Goal: Task Accomplishment & Management: Complete application form

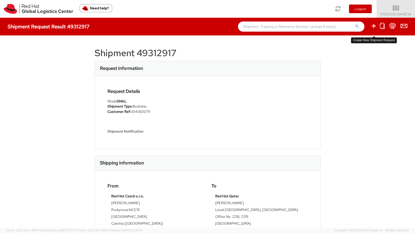
click at [373, 25] on icon at bounding box center [374, 26] width 6 height 6
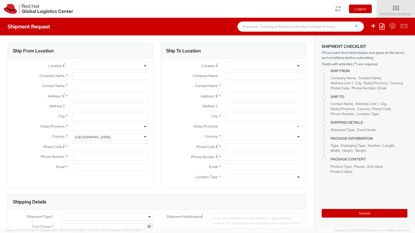
select select
select select "809"
click at [90, 63] on div at bounding box center [110, 66] width 77 height 8
type input "Red Hat Czech, s.r.o."
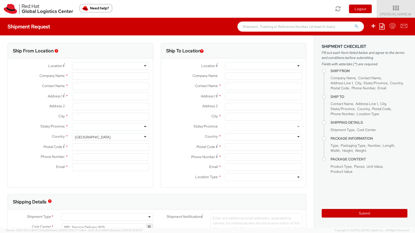
type input "[PERSON_NAME]"
type input "Narodni 135/14"
type input "[GEOGRAPHIC_DATA] 1"
type input "[GEOGRAPHIC_DATA]"
type input "110 00"
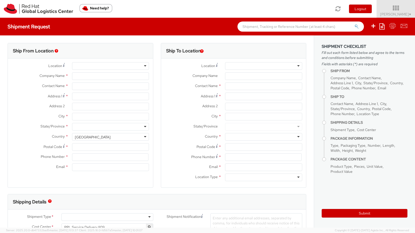
type input "420538882039"
type input "[PERSON_NAME][EMAIL_ADDRESS][DOMAIN_NAME]"
select select "CM"
select select "KGS"
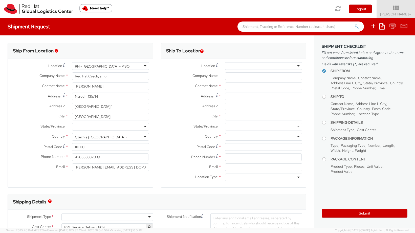
click at [105, 65] on div "RH - [GEOGRAPHIC_DATA] - MSO" at bounding box center [102, 66] width 55 height 5
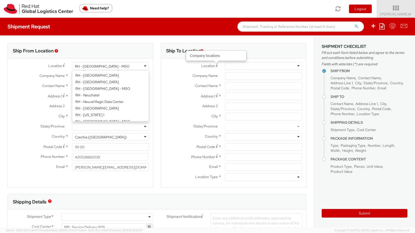
click at [232, 67] on div at bounding box center [263, 66] width 77 height 8
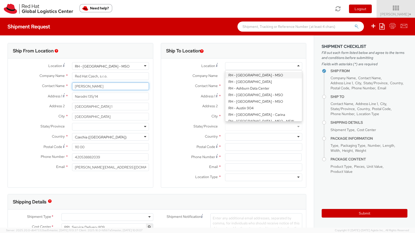
click at [86, 88] on input "[PERSON_NAME]" at bounding box center [110, 86] width 77 height 8
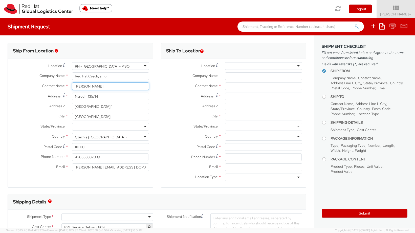
click at [86, 88] on input "[PERSON_NAME]" at bounding box center [110, 86] width 77 height 8
type input "MARKETA"
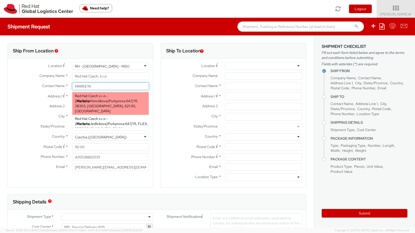
click at [107, 96] on div "Red Hat Czech s.r.o. - ( Marketa Homolkova ) Purkynova 647/111, 2B303, [GEOGRAP…" at bounding box center [110, 103] width 77 height 23
type input "Red Hat Czech s.r.o."
type input "Marketa Homolkova"
type input "Purkynova 647/111"
type input "[GEOGRAPHIC_DATA]"
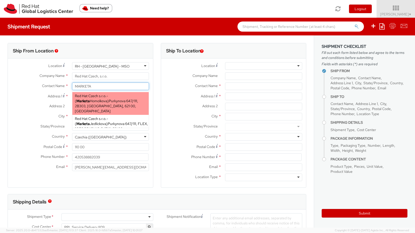
type input "621 00"
type input "[EMAIL_ADDRESS][DOMAIN_NAME]"
select select
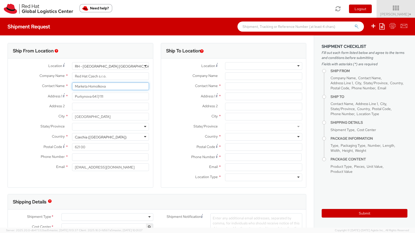
click at [113, 88] on input "Marketa Homolkova" at bounding box center [110, 86] width 77 height 8
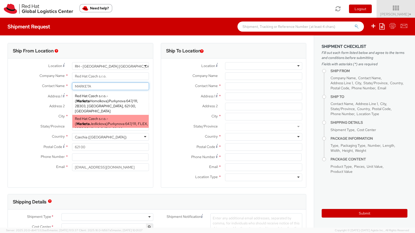
click at [132, 121] on span "Purkynova 647/111, FLEX, [GEOGRAPHIC_DATA], 621 00, [GEOGRAPHIC_DATA]" at bounding box center [111, 128] width 73 height 15
type input "Marketa Jedlickova"
type input "[EMAIL_ADDRESS][DOMAIN_NAME]"
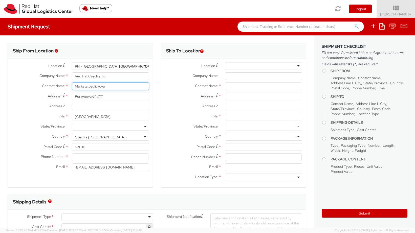
type input "Marketa Jedlickova"
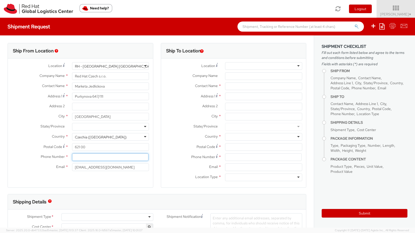
click at [114, 156] on input at bounding box center [110, 157] width 77 height 8
click at [80, 177] on div "Location * [GEOGRAPHIC_DATA] - [GEOGRAPHIC_DATA] [GEOGRAPHIC_DATA] - [GEOGRAPHI…" at bounding box center [80, 117] width 145 height 119
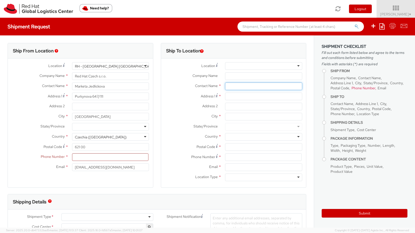
click at [230, 84] on input "text" at bounding box center [263, 86] width 77 height 8
paste input "[PERSON_NAME] [PERSON_NAME]"
type input "[PERSON_NAME] [PERSON_NAME]"
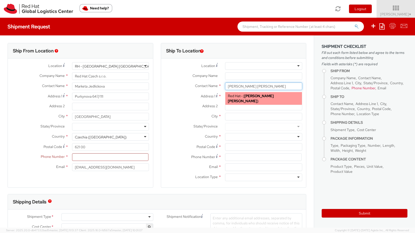
click at [261, 97] on strong "[PERSON_NAME] [PERSON_NAME]" at bounding box center [251, 99] width 46 height 10
type input "Red Hat"
type input "[EMAIL_ADDRESS][DOMAIN_NAME]"
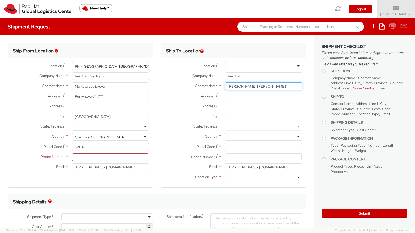
type input "[PERSON_NAME] [PERSON_NAME]"
click at [252, 93] on input "Address 1 *" at bounding box center [263, 97] width 77 height 8
paste input "The Annex 20-10, Medan Connaught"
type input "The Annex 20-10, Medan Connaught"
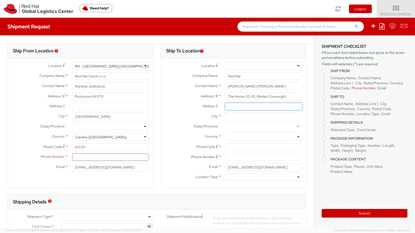
click at [228, 107] on input "Address 2 *" at bounding box center [263, 107] width 77 height 8
paste input "[STREET_ADDRESS]"
type input "[STREET_ADDRESS]"
click at [248, 117] on input "City *" at bounding box center [263, 117] width 77 height 8
paste input "[GEOGRAPHIC_DATA], [GEOGRAPHIC_DATA]"
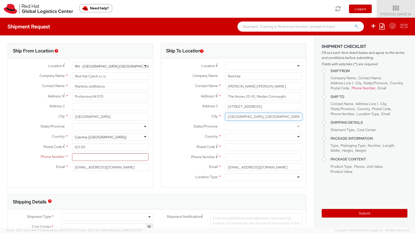
drag, startPoint x: 238, startPoint y: 117, endPoint x: 202, endPoint y: 117, distance: 36.2
click at [202, 117] on div "City * [GEOGRAPHIC_DATA], [GEOGRAPHIC_DATA]" at bounding box center [233, 117] width 145 height 8
type input "[GEOGRAPHIC_DATA]"
click at [245, 122] on div "City * [GEOGRAPHIC_DATA]" at bounding box center [233, 118] width 145 height 10
click at [245, 125] on div at bounding box center [263, 127] width 77 height 8
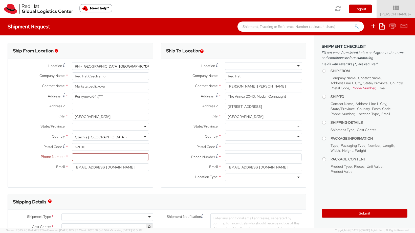
click at [246, 130] on div at bounding box center [263, 127] width 77 height 8
click at [299, 129] on div at bounding box center [263, 127] width 85 height 8
click at [282, 129] on div at bounding box center [263, 127] width 77 height 8
click at [262, 146] on input "Postal Code *" at bounding box center [263, 147] width 77 height 8
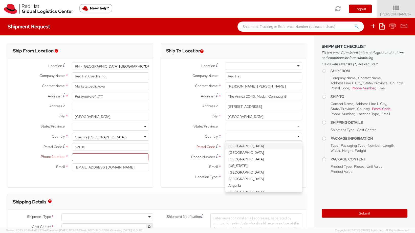
click at [262, 136] on div at bounding box center [263, 137] width 77 height 8
type input "MAL"
select select "809"
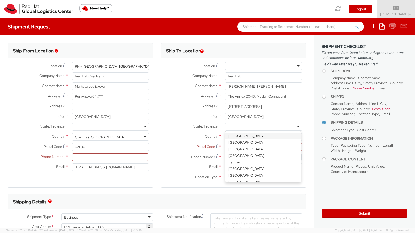
click at [240, 128] on div at bounding box center [263, 127] width 77 height 8
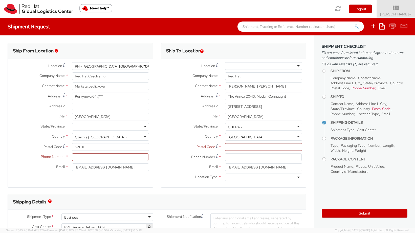
type input "CHERAS"
click at [242, 116] on input "[GEOGRAPHIC_DATA]" at bounding box center [263, 117] width 77 height 8
click at [200, 144] on span "Postal Code" at bounding box center [206, 146] width 19 height 5
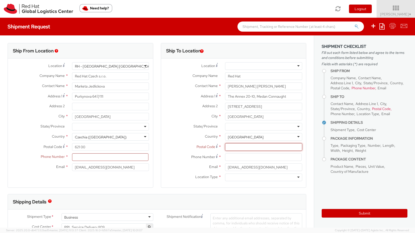
click at [225, 144] on input "Postal Code *" at bounding box center [263, 147] width 77 height 8
type input "56000"
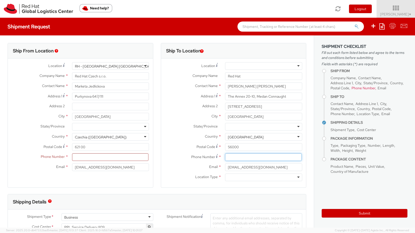
click at [254, 155] on input at bounding box center [263, 157] width 77 height 8
paste input "[PHONE_NUMBER]"
type input "[PHONE_NUMBER]"
click at [229, 175] on div at bounding box center [263, 178] width 77 height 8
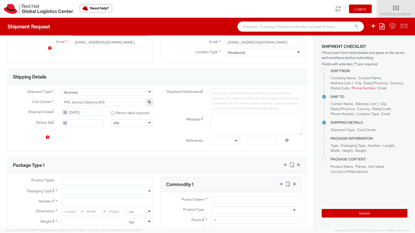
scroll to position [195, 0]
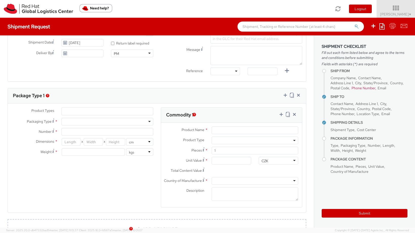
click at [100, 117] on div "Product Types * Documents Docking Station Laptop Monitor Other Hardware Server …" at bounding box center [82, 134] width 149 height 54
click at [100, 113] on ul at bounding box center [107, 112] width 91 height 8
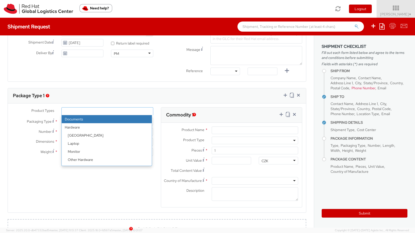
select select "DOCUMENT"
type input "Documents"
select select "DOCUMENT"
type input "1.00"
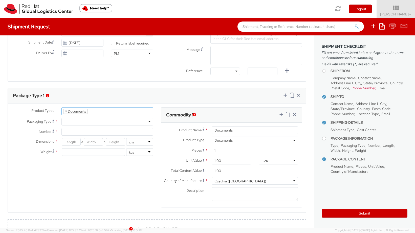
click at [98, 123] on div at bounding box center [107, 122] width 92 height 8
type input "1"
type input "24.13"
type input "31.75"
type input "0.64"
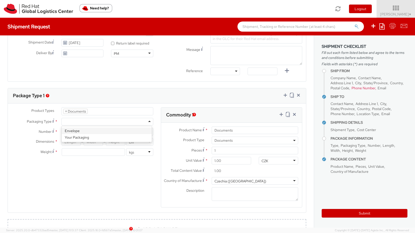
type input "0.5"
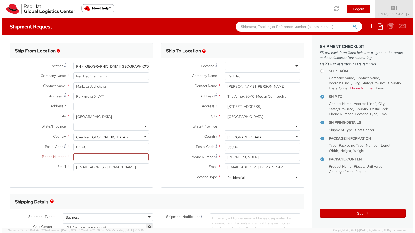
scroll to position [0, 0]
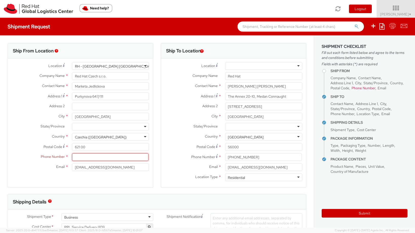
click at [86, 155] on input at bounding box center [110, 157] width 77 height 8
paste input "[PHONE_NUMBER]"
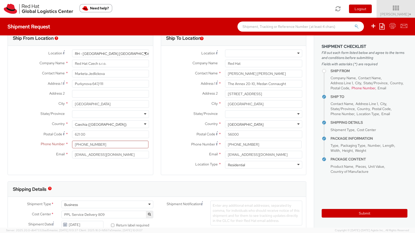
click at [104, 177] on div "Ship From Location Location * [GEOGRAPHIC_DATA] - [GEOGRAPHIC_DATA] [GEOGRAPHIC…" at bounding box center [81, 105] width 146 height 151
click at [87, 143] on input "[PHONE_NUMBER]" at bounding box center [110, 145] width 77 height 8
click at [78, 143] on input "([PHONE_NUMBER]" at bounding box center [110, 145] width 77 height 8
type input "420 532 294 111"
click at [111, 170] on div "Ship From Location Location * [GEOGRAPHIC_DATA] - [GEOGRAPHIC_DATA] [GEOGRAPHIC…" at bounding box center [81, 102] width 146 height 145
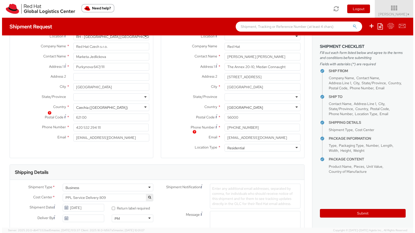
scroll to position [0, 0]
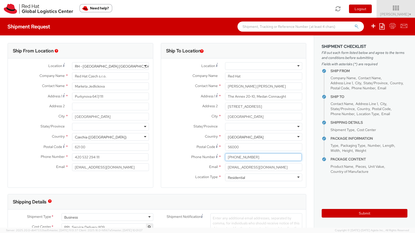
click at [227, 156] on input "[PHONE_NUMBER]" at bounding box center [263, 157] width 77 height 8
type input "[PHONE_NUMBER]"
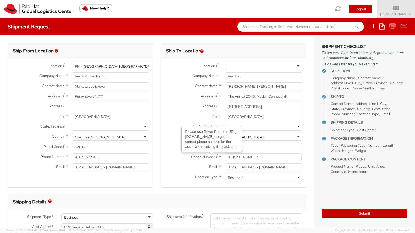
click at [166, 194] on div "Ship To Location Location * [GEOGRAPHIC_DATA] - [GEOGRAPHIC_DATA] - [GEOGRAPHIC…" at bounding box center [234, 118] width 146 height 151
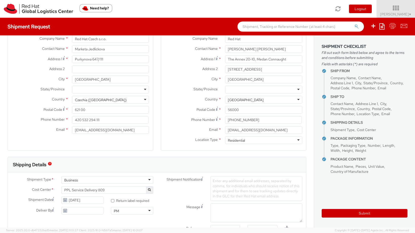
scroll to position [37, 0]
click at [335, 215] on button "Submit" at bounding box center [365, 213] width 86 height 9
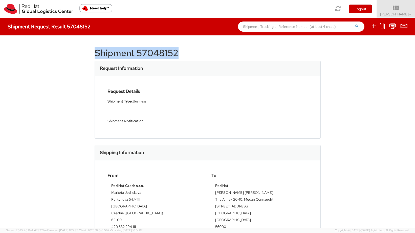
drag, startPoint x: 92, startPoint y: 52, endPoint x: 206, endPoint y: 50, distance: 113.4
click at [206, 50] on h1 "Shipment 57048152" at bounding box center [208, 53] width 226 height 10
copy h1 "Shipment 57048152"
